Goal: Task Accomplishment & Management: Use online tool/utility

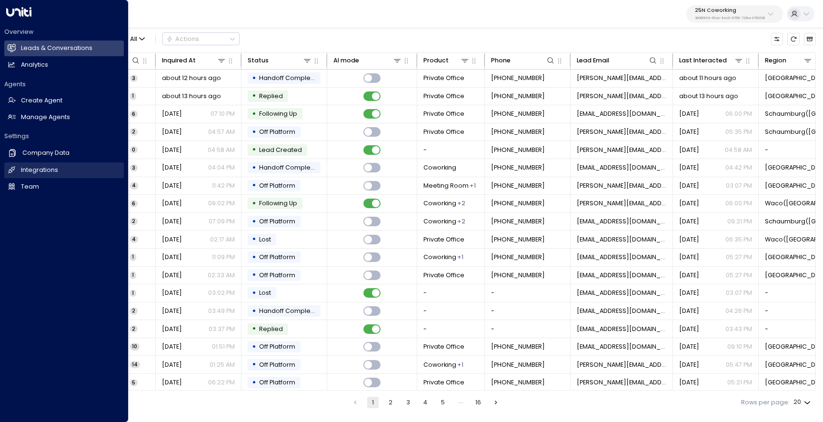
click at [19, 170] on link "Integrations Integrations" at bounding box center [64, 170] width 120 height 16
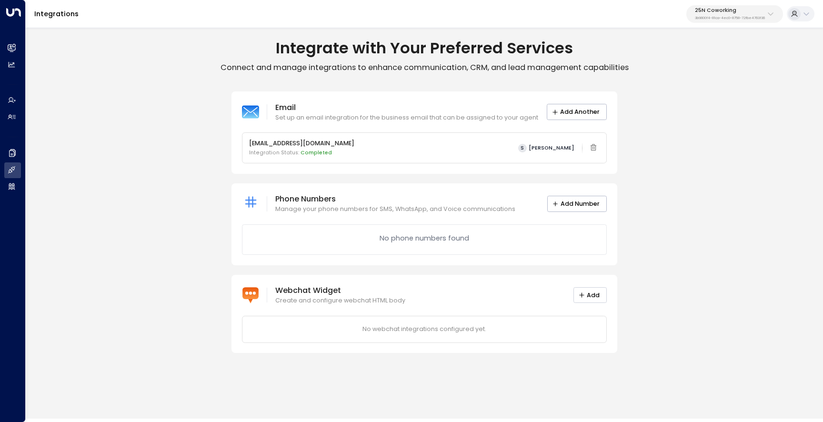
click at [594, 298] on button "Add" at bounding box center [589, 295] width 33 height 16
click at [593, 286] on div "Webchat Widget Create and configure webchat HTML body Add" at bounding box center [424, 295] width 365 height 20
click at [593, 290] on button "Add" at bounding box center [589, 295] width 33 height 16
click at [724, 15] on div "25N Coworking 3b9800f4-81ca-4ec0-8758-72fbe4763f36" at bounding box center [730, 14] width 70 height 12
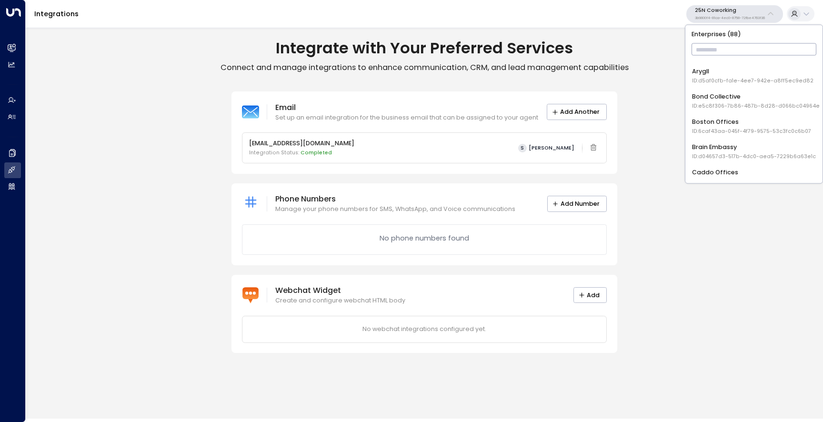
scroll to position [100, 0]
click at [717, 75] on span "ID: e5c8f306-7b86-487b-8d28-d066bc04964e" at bounding box center [756, 78] width 128 height 8
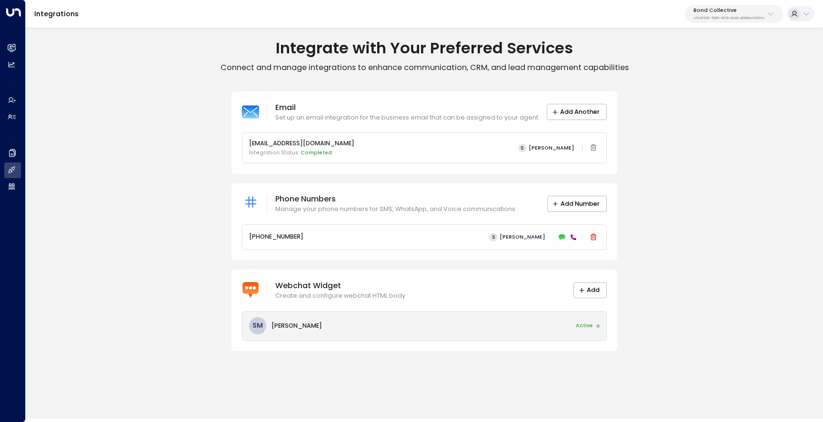
click at [501, 327] on div "SM Sara Miller Active" at bounding box center [424, 325] width 364 height 29
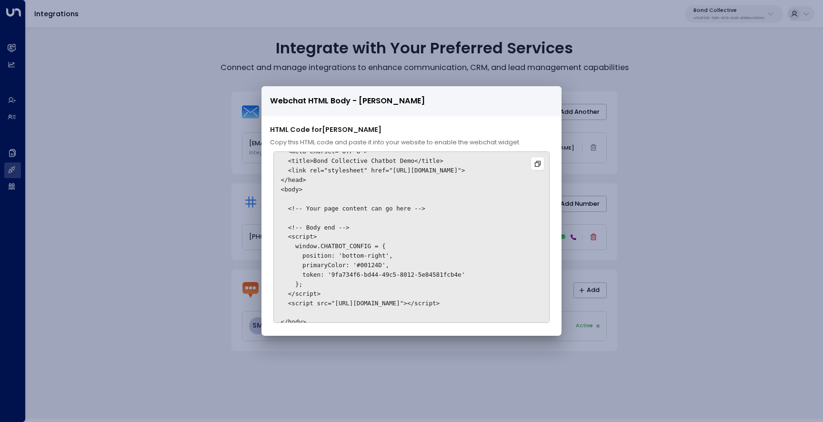
scroll to position [50, 0]
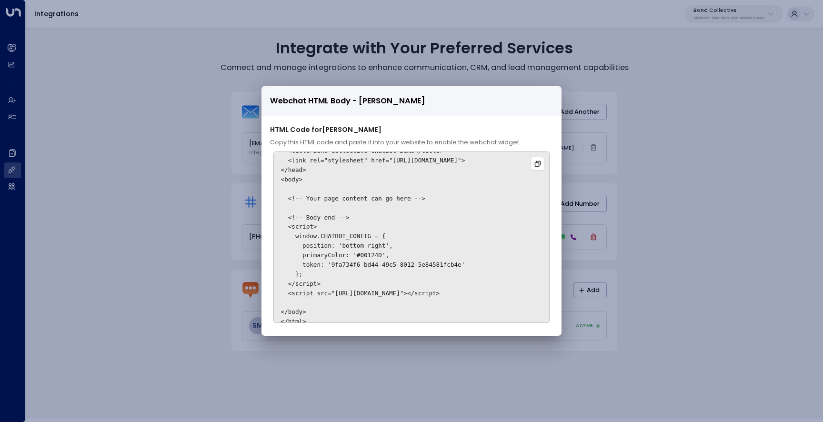
drag, startPoint x: 311, startPoint y: 291, endPoint x: 298, endPoint y: 281, distance: 16.7
click at [298, 281] on pre "<!DOCTYPE html> <html lang="en"> <head> <meta charset="UTF-8"> <title>Bond Coll…" at bounding box center [411, 236] width 276 height 171
click at [313, 291] on pre "<!DOCTYPE html> <html lang="en"> <head> <meta charset="UTF-8"> <title>Bond Coll…" at bounding box center [411, 236] width 276 height 171
drag, startPoint x: 316, startPoint y: 291, endPoint x: 249, endPoint y: 213, distance: 103.7
click at [249, 213] on div "Webchat HTML Body - Sara Miller HTML Code for Sara Miller Copy this HTML code a…" at bounding box center [411, 211] width 823 height 422
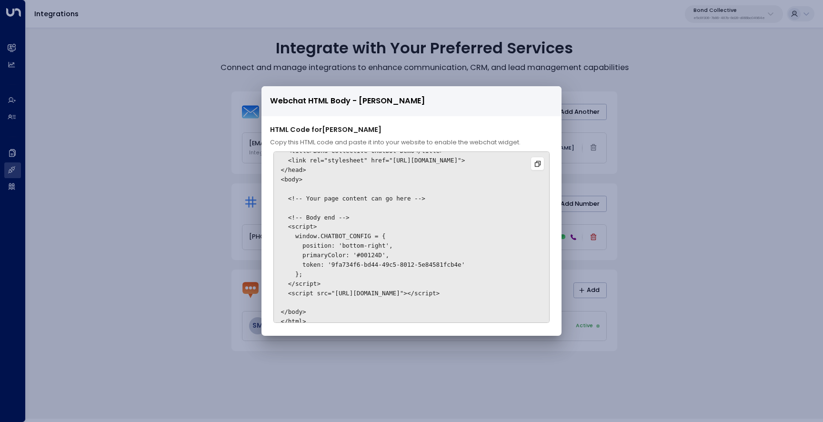
scroll to position [0, 0]
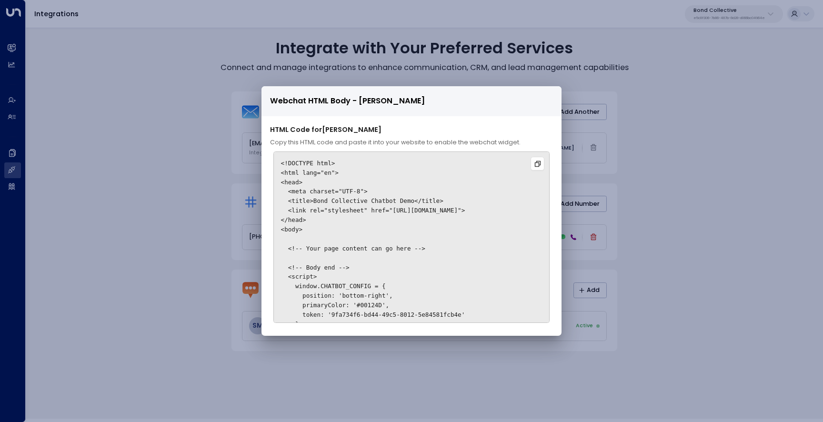
click at [610, 92] on div "Webchat HTML Body - Sara Miller HTML Code for Sara Miller Copy this HTML code a…" at bounding box center [411, 211] width 823 height 422
